Goal: Task Accomplishment & Management: Use online tool/utility

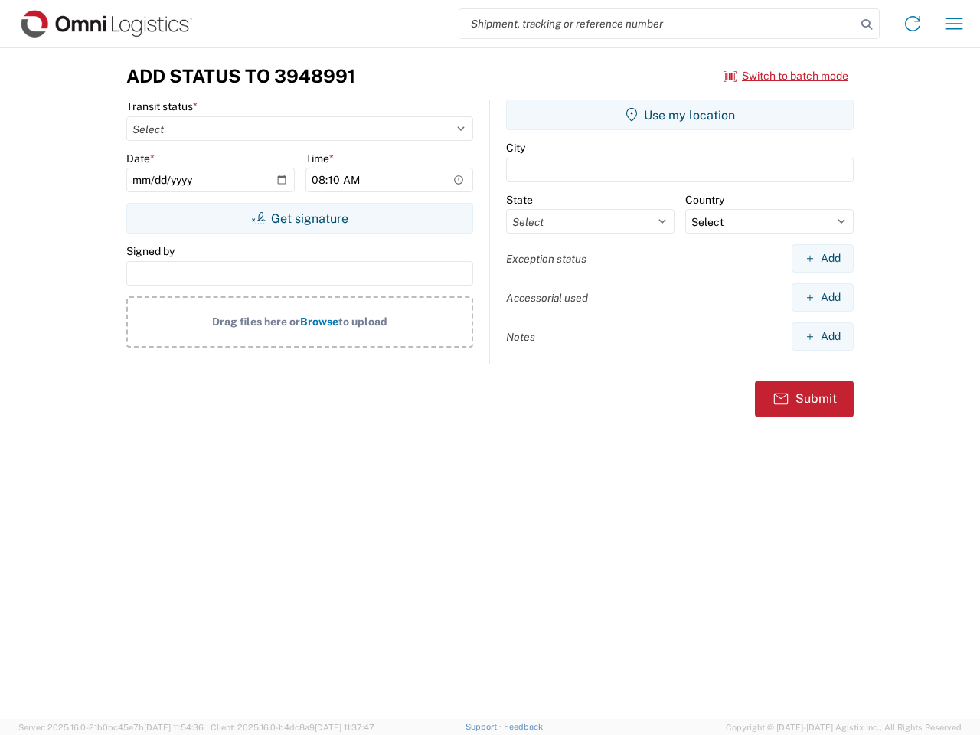
click at [657, 24] on input "search" at bounding box center [657, 23] width 396 height 29
click at [866, 24] on icon at bounding box center [866, 24] width 21 height 21
click at [912, 24] on icon at bounding box center [912, 23] width 24 height 24
click at [954, 24] on icon "button" at bounding box center [954, 23] width 18 height 11
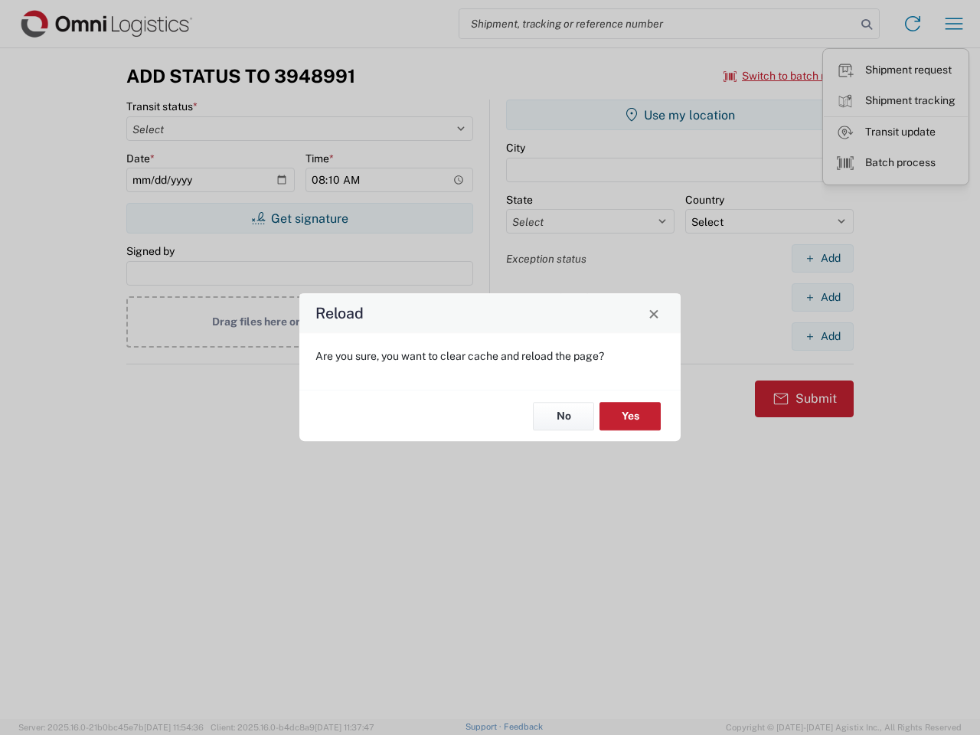
click at [786, 76] on div "Reload Are you sure, you want to clear cache and reload the page? No Yes" at bounding box center [490, 367] width 980 height 735
click at [299, 218] on div "Reload Are you sure, you want to clear cache and reload the page? No Yes" at bounding box center [490, 367] width 980 height 735
click at [680, 115] on div "Reload Are you sure, you want to clear cache and reload the page? No Yes" at bounding box center [490, 367] width 980 height 735
click at [822, 258] on div "Reload Are you sure, you want to clear cache and reload the page? No Yes" at bounding box center [490, 367] width 980 height 735
click at [822, 297] on div "Reload Are you sure, you want to clear cache and reload the page? No Yes" at bounding box center [490, 367] width 980 height 735
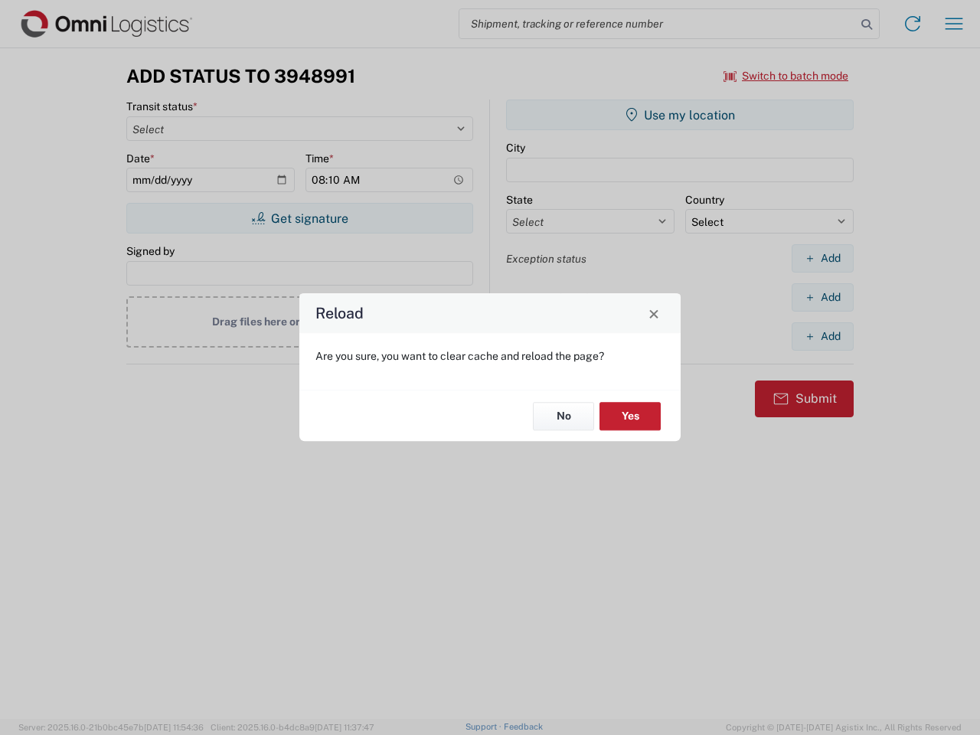
click at [822, 336] on div "Reload Are you sure, you want to clear cache and reload the page? No Yes" at bounding box center [490, 367] width 980 height 735
